Goal: Find specific page/section: Find specific page/section

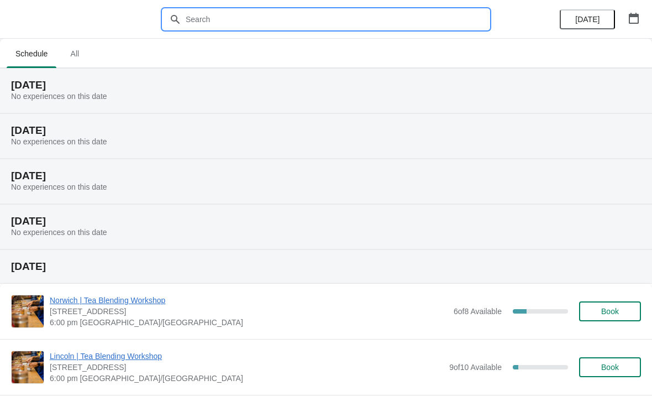
click at [304, 19] on input "text" at bounding box center [337, 19] width 304 height 20
type input "[GEOGRAPHIC_DATA]"
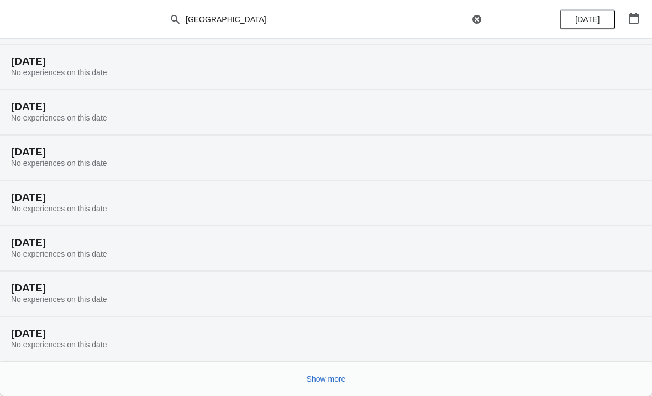
scroll to position [69, 0]
click at [333, 375] on span "Show more" at bounding box center [326, 378] width 39 height 9
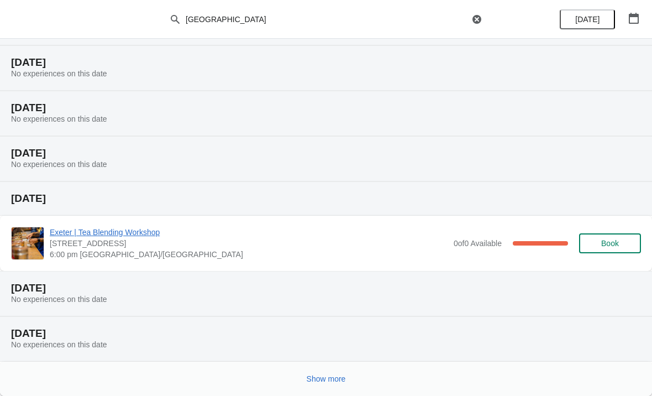
scroll to position [476, 0]
click at [325, 381] on span "Show more" at bounding box center [326, 378] width 39 height 9
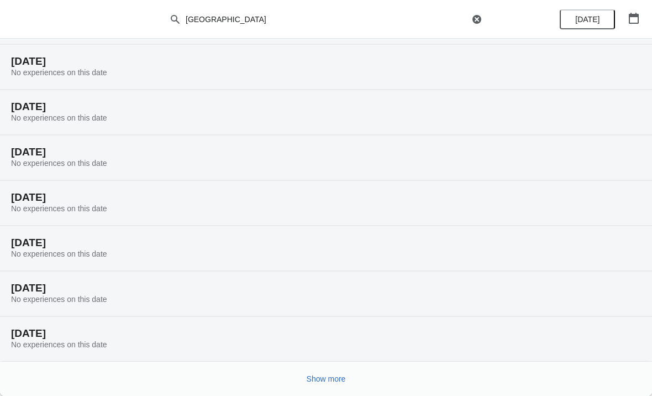
scroll to position [838, 0]
click at [327, 383] on span "Show more" at bounding box center [326, 378] width 39 height 9
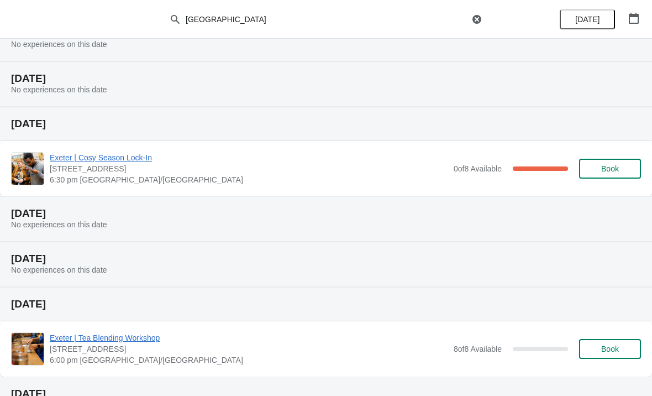
scroll to position [1088, 0]
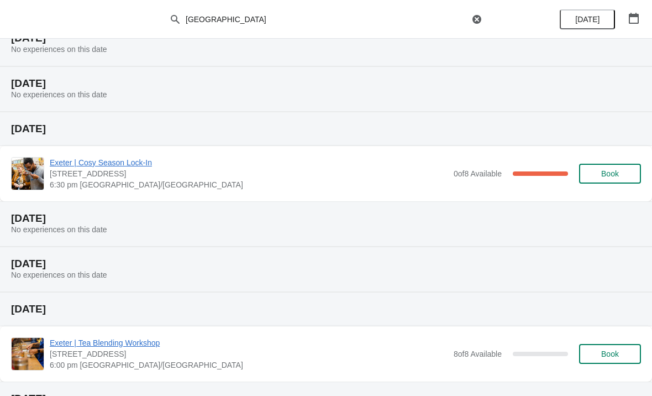
click at [112, 167] on span "Exeter | Cosy Season Lock-In" at bounding box center [249, 162] width 398 height 11
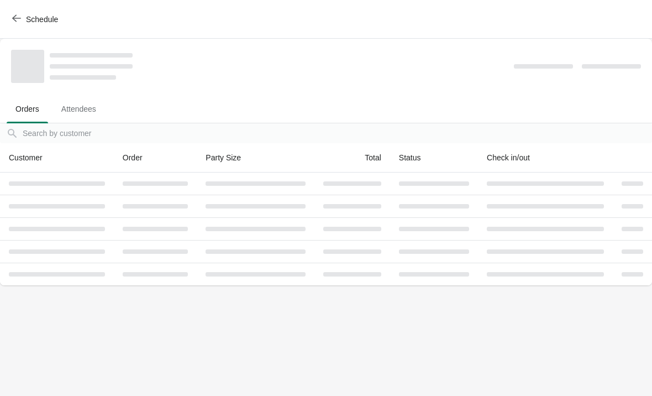
scroll to position [0, 0]
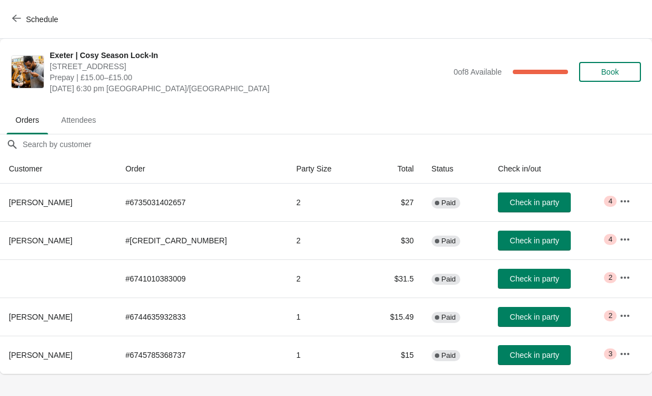
click at [623, 197] on icon "button" at bounding box center [624, 201] width 11 height 11
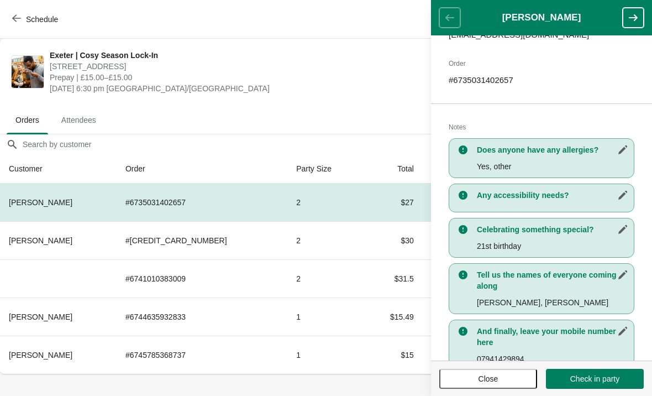
scroll to position [159, 0]
click at [303, 92] on span "[DATE] 6:30 pm [GEOGRAPHIC_DATA]/[GEOGRAPHIC_DATA]" at bounding box center [249, 88] width 398 height 11
click at [631, 18] on icon "button" at bounding box center [633, 17] width 9 height 7
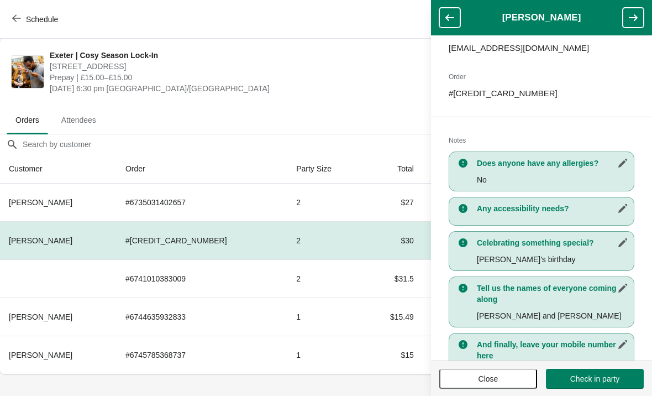
scroll to position [146, 0]
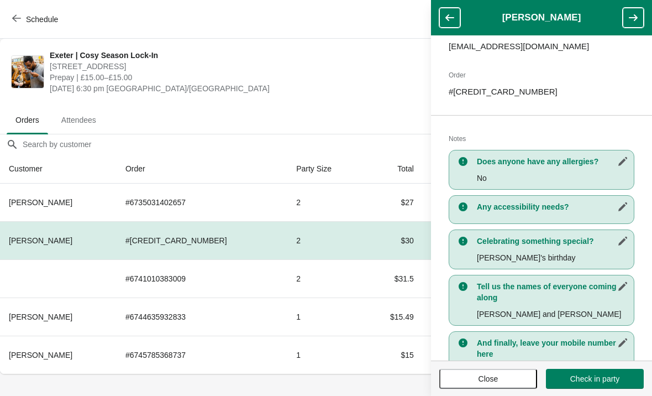
click at [635, 19] on icon "button" at bounding box center [633, 17] width 11 height 11
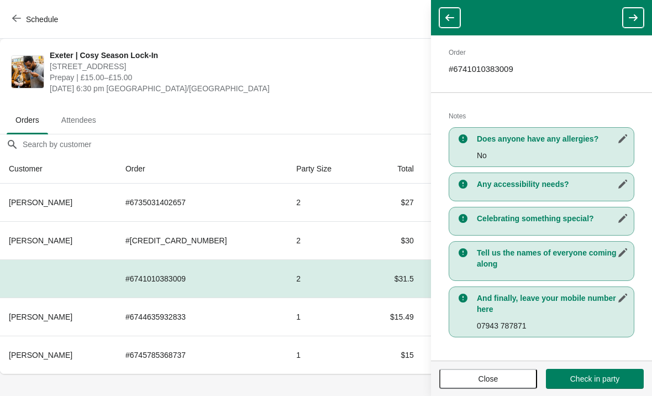
scroll to position [153, 0]
click at [635, 18] on icon "button" at bounding box center [633, 17] width 9 height 7
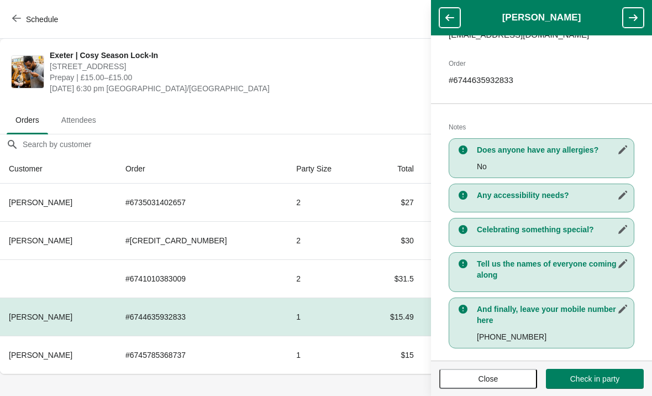
scroll to position [160, 0]
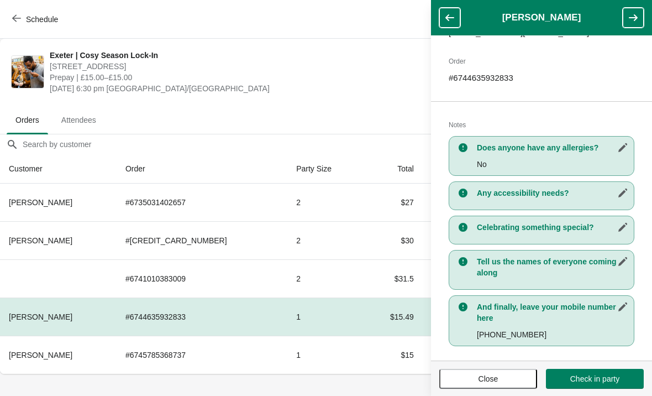
click at [633, 17] on icon "button" at bounding box center [633, 17] width 9 height 7
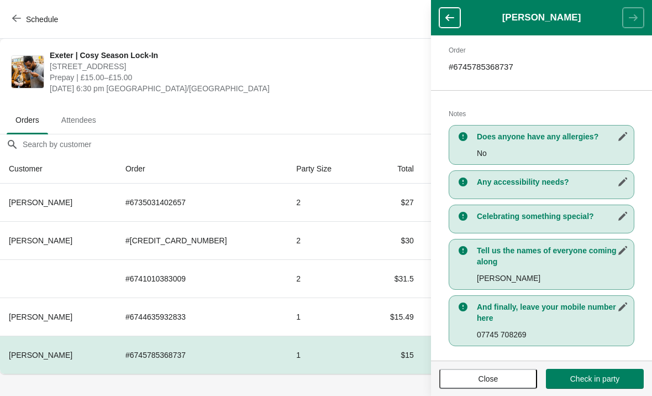
scroll to position [172, 0]
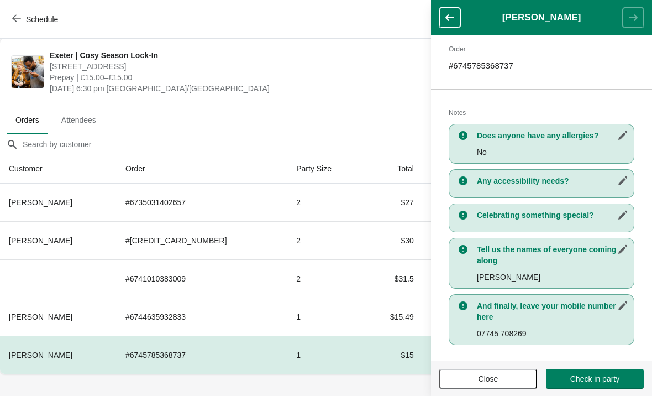
click at [480, 383] on button "Close" at bounding box center [488, 379] width 98 height 20
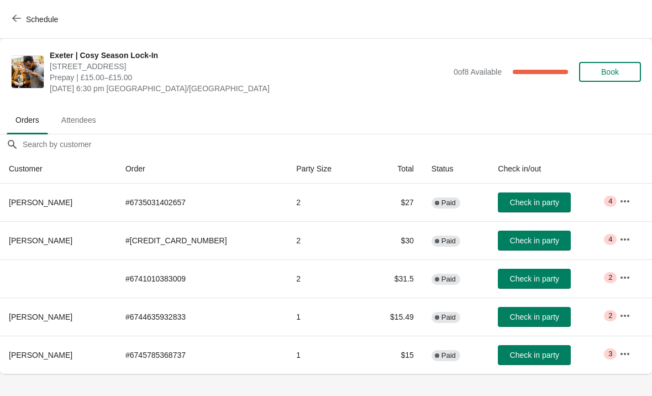
click at [627, 270] on button "button" at bounding box center [625, 277] width 20 height 20
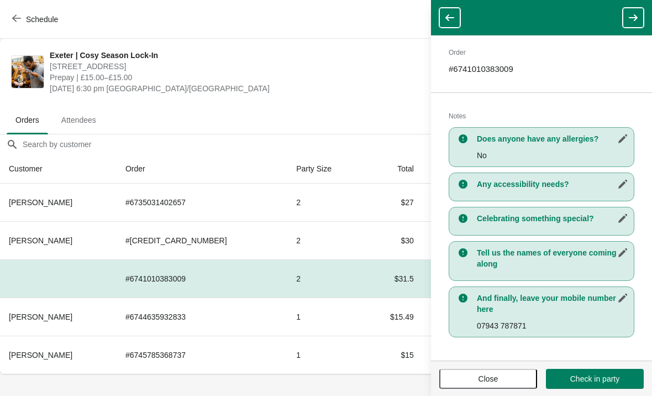
scroll to position [153, 0]
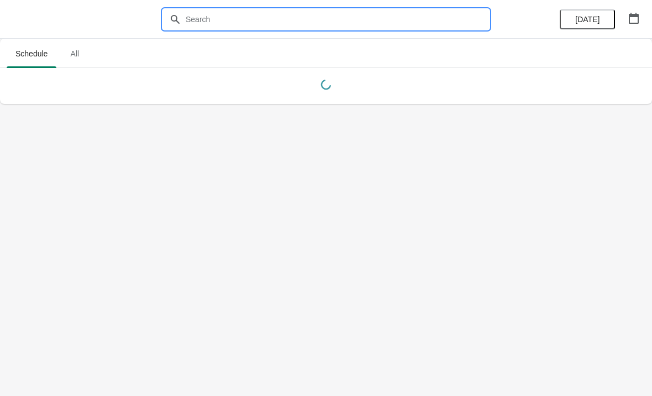
click at [219, 14] on input "text" at bounding box center [337, 19] width 304 height 20
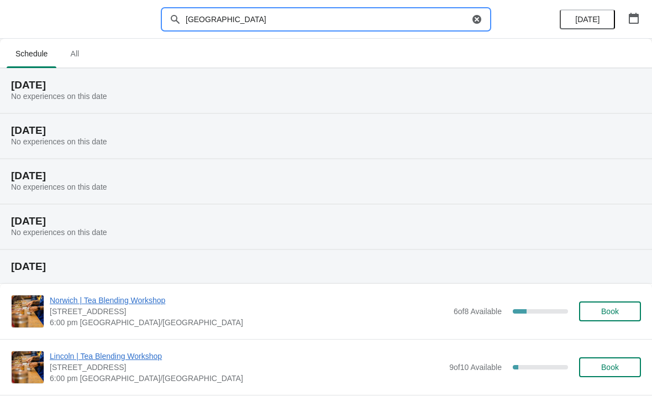
type input "[GEOGRAPHIC_DATA]"
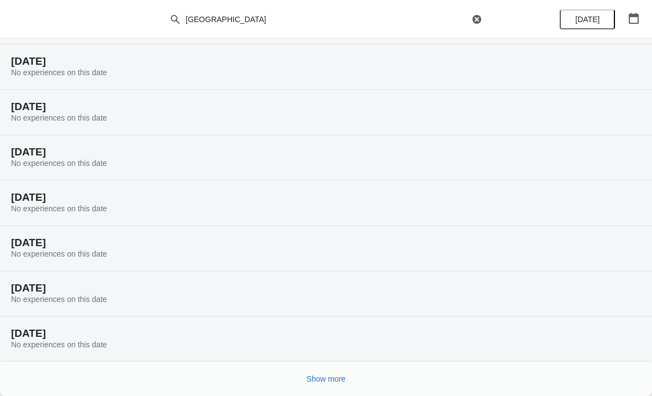
scroll to position [69, 0]
click at [340, 377] on span "Show more" at bounding box center [326, 378] width 39 height 9
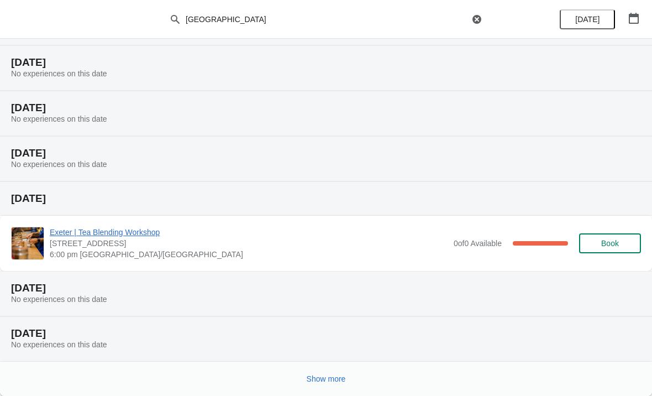
scroll to position [476, 0]
click at [334, 377] on span "Show more" at bounding box center [326, 378] width 39 height 9
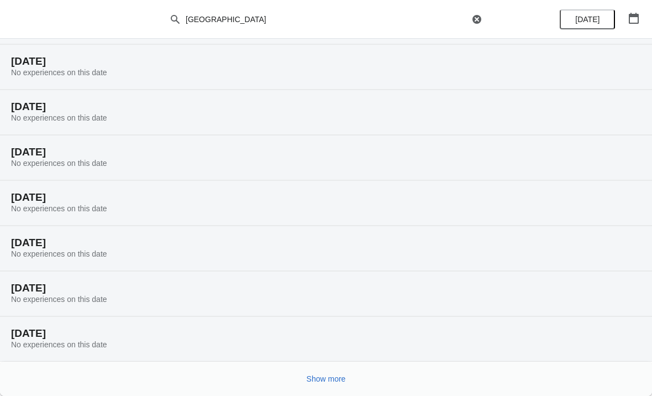
scroll to position [838, 0]
click at [329, 377] on span "Show more" at bounding box center [326, 378] width 39 height 9
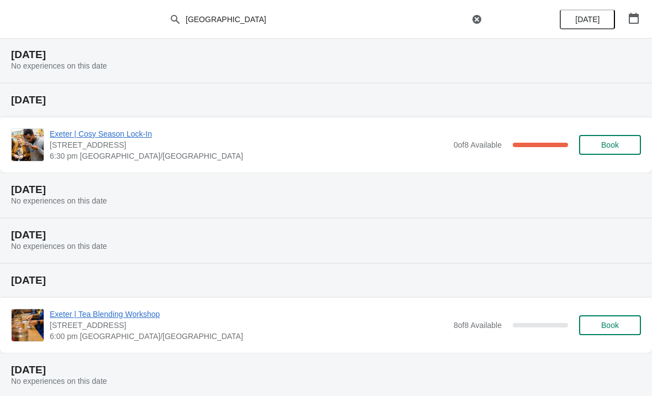
scroll to position [1116, 0]
